Goal: Task Accomplishment & Management: Use online tool/utility

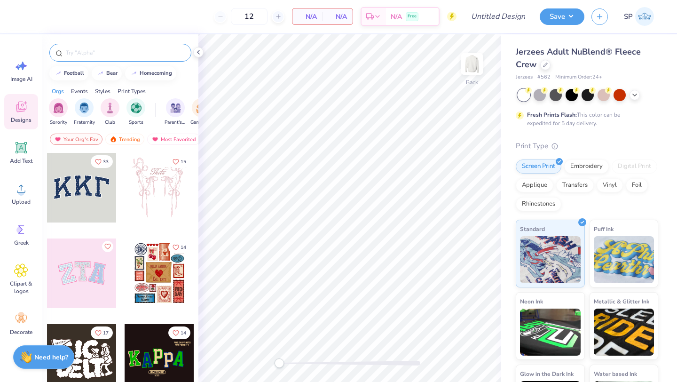
click at [94, 51] on input "text" at bounding box center [125, 52] width 120 height 9
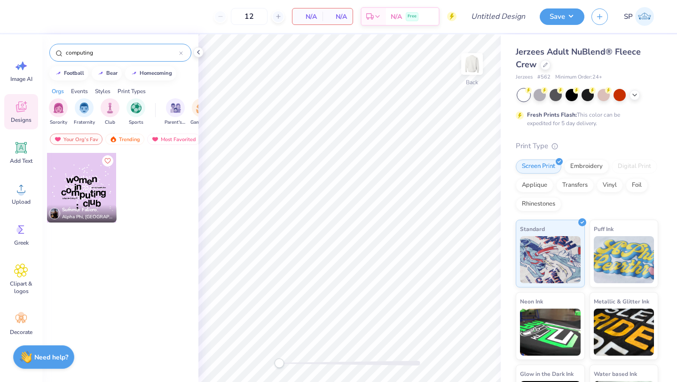
type input "computing"
click at [103, 189] on div at bounding box center [82, 188] width 70 height 70
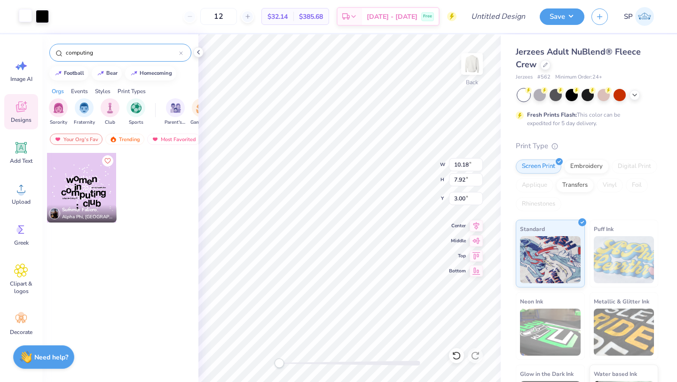
click at [29, 13] on div at bounding box center [25, 15] width 13 height 13
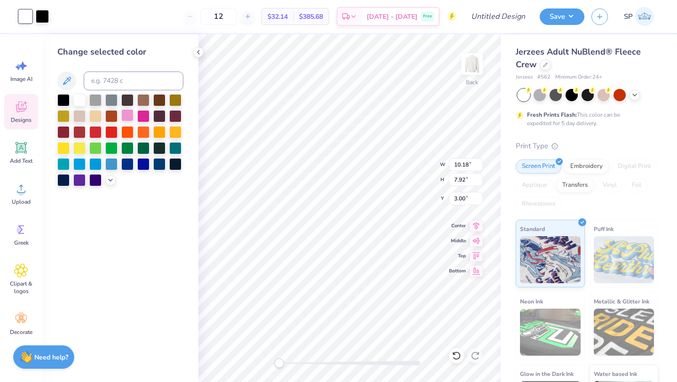
click at [130, 117] on div at bounding box center [127, 115] width 12 height 12
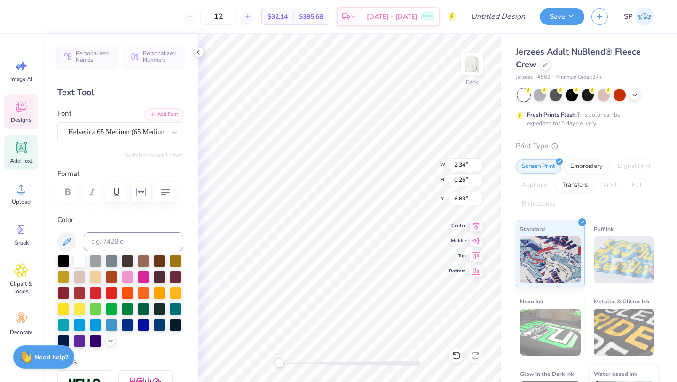
scroll to position [0, 2]
type textarea "t"
type textarea "2025"
click at [42, 21] on div at bounding box center [42, 15] width 13 height 13
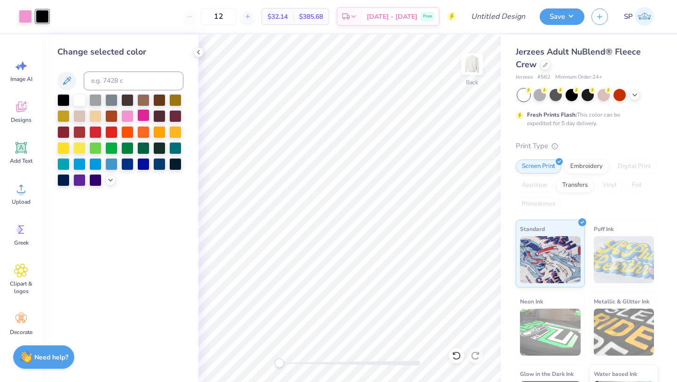
click at [142, 117] on div at bounding box center [143, 115] width 12 height 12
click at [109, 183] on div at bounding box center [110, 179] width 10 height 10
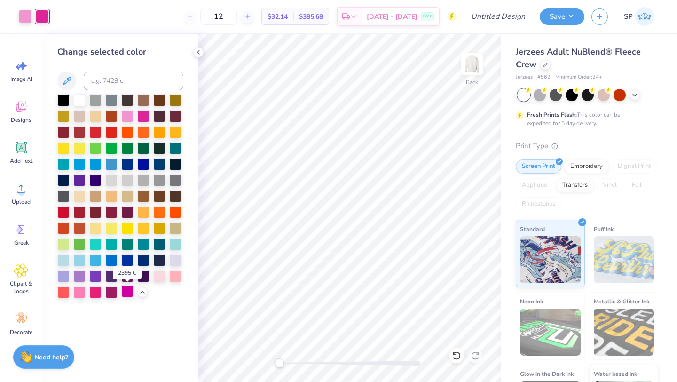
click at [126, 289] on div at bounding box center [127, 291] width 12 height 12
click at [178, 274] on div at bounding box center [175, 275] width 12 height 12
click at [91, 293] on div at bounding box center [95, 291] width 12 height 12
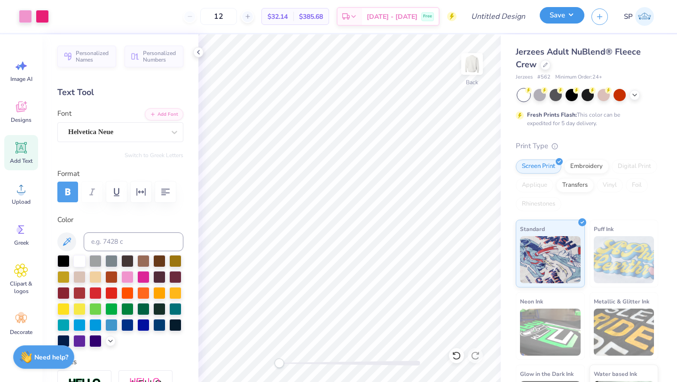
click at [565, 20] on button "Save" at bounding box center [561, 15] width 45 height 16
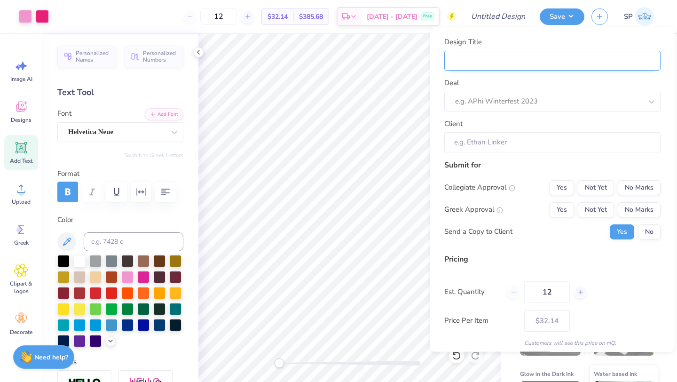
click at [524, 68] on input "Design Title" at bounding box center [552, 60] width 216 height 20
type input "["
type input "[O"
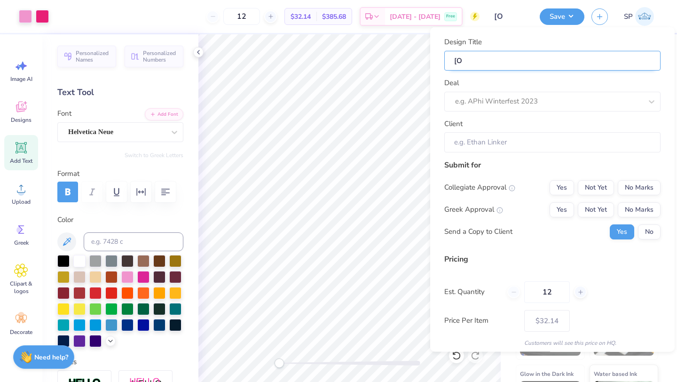
type input "[OU"
type input "[OU]"
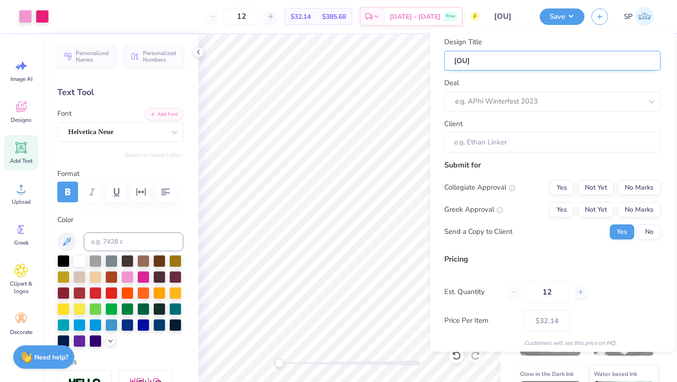
type input "[OU]"
type input "[OU] W"
type input "[OU] WI"
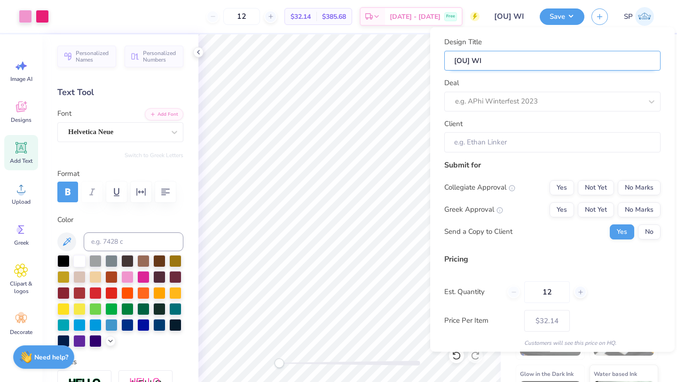
type input "[OU] WIC"
type input "[OU] WI"
type input "[OU] W"
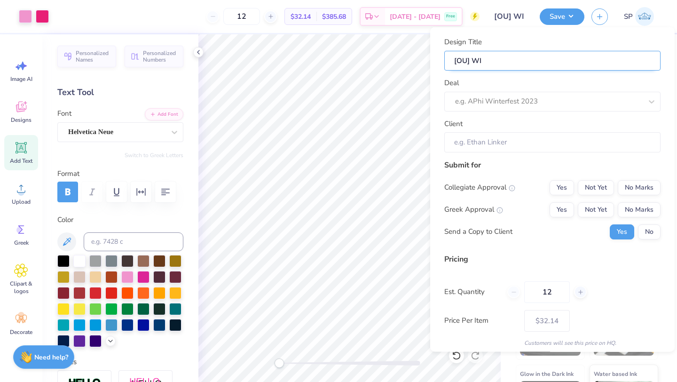
type input "[OU] W"
type input "[OU] Wo"
type input "[OU] Wom"
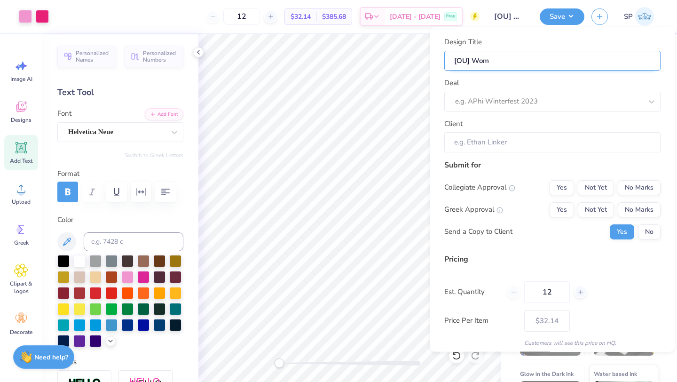
type input "[OU] Wome"
type input "[OU] Women"
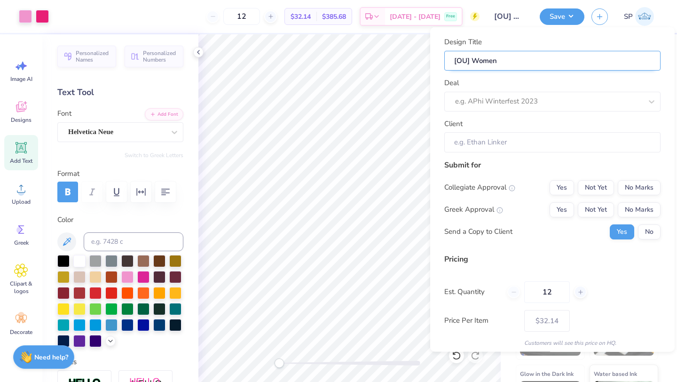
type input "[OU] Women"
type input "[OU] Women I"
type input "[OU] Women In"
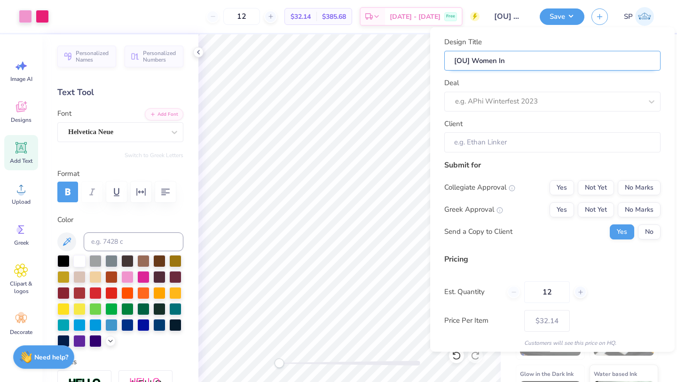
type input "[OU] Women In c"
type input "[OU] Women In"
type input "[OU] Women In C"
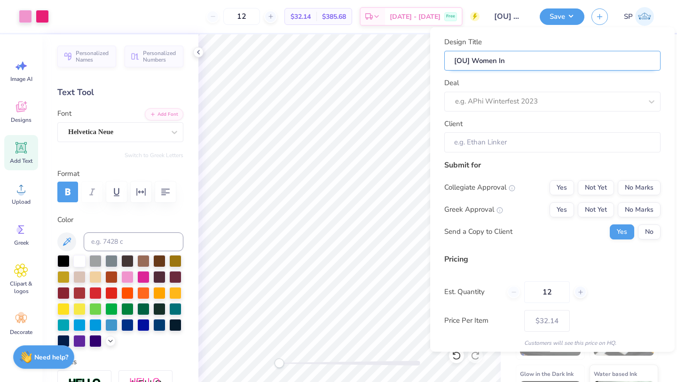
type input "[OU] Women In C"
type input "[OU] Women In Co"
type input "[OU] Women In Com"
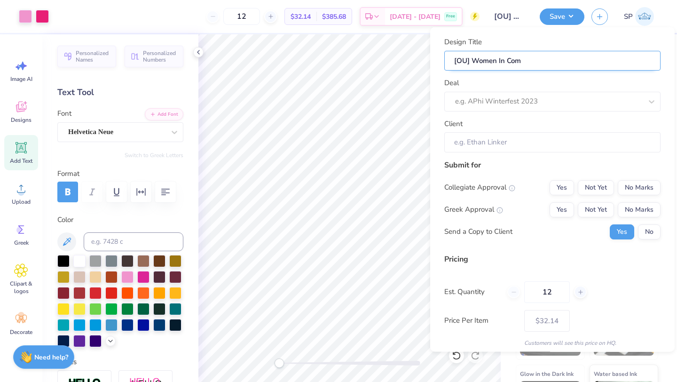
type input "[OU] Women In Comp"
type input "[OU] Women In Compu"
type input "[OU] Women In Comput"
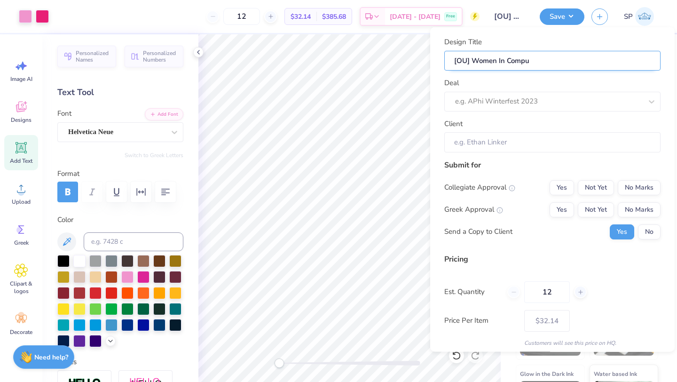
type input "[OU] Women In Comput"
type input "[OU] Women In Computi"
type input "[OU] Women In Computin"
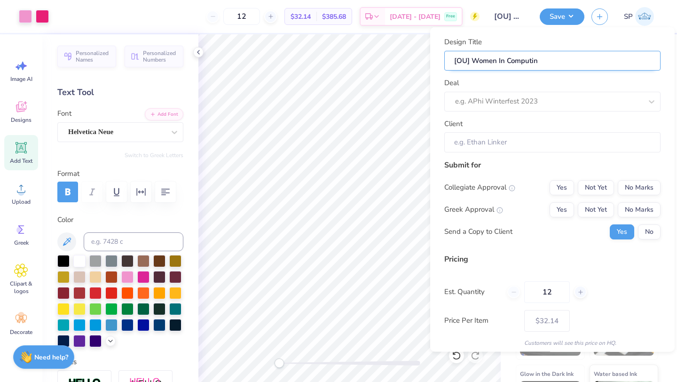
type input "[OU] Women In Computing"
click at [532, 91] on div "e.g. APhi Winterfest 2023" at bounding box center [552, 101] width 216 height 20
click at [574, 99] on div at bounding box center [548, 101] width 187 height 13
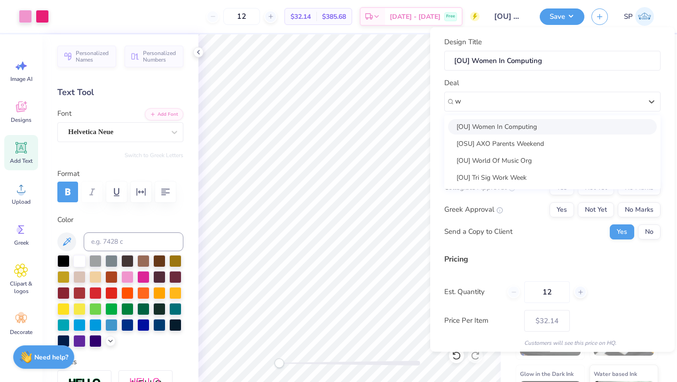
click at [555, 125] on div "[OU] Women In Computing" at bounding box center [552, 126] width 209 height 16
type input "w"
type input "[PERSON_NAME]"
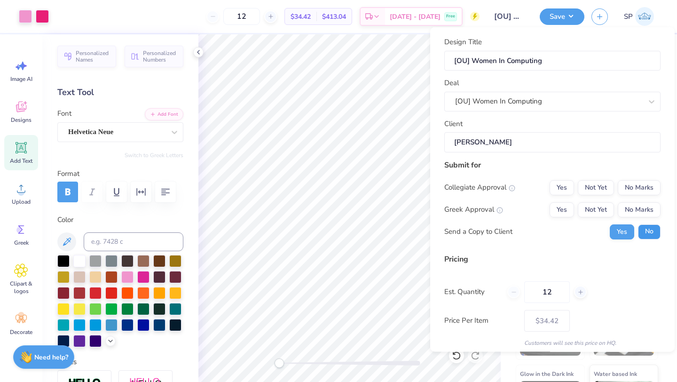
click at [642, 237] on button "No" at bounding box center [649, 231] width 23 height 15
click at [622, 209] on button "No Marks" at bounding box center [638, 209] width 43 height 15
click at [624, 187] on button "No Marks" at bounding box center [638, 187] width 43 height 15
click at [597, 234] on div "Send a Copy to Client Yes No" at bounding box center [552, 231] width 216 height 15
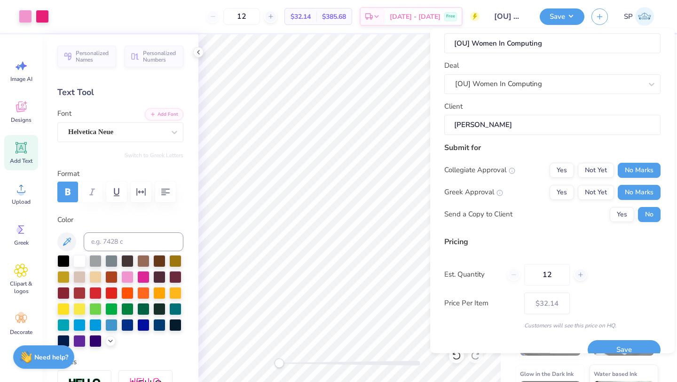
scroll to position [34, 0]
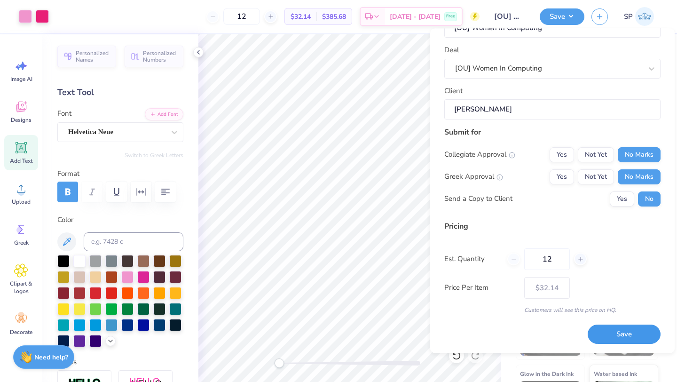
click at [623, 327] on button "Save" at bounding box center [623, 334] width 73 height 19
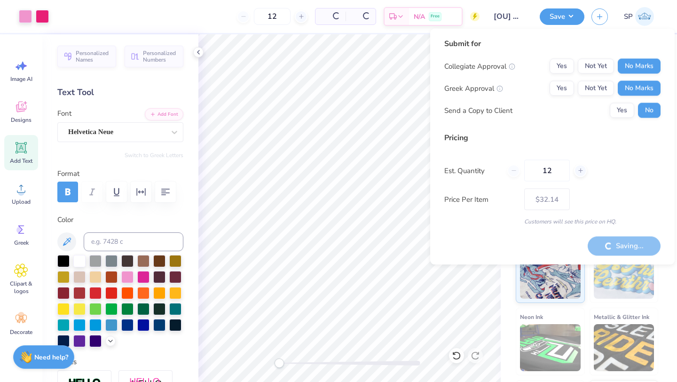
type input "– –"
